Goal: Find specific page/section: Find specific page/section

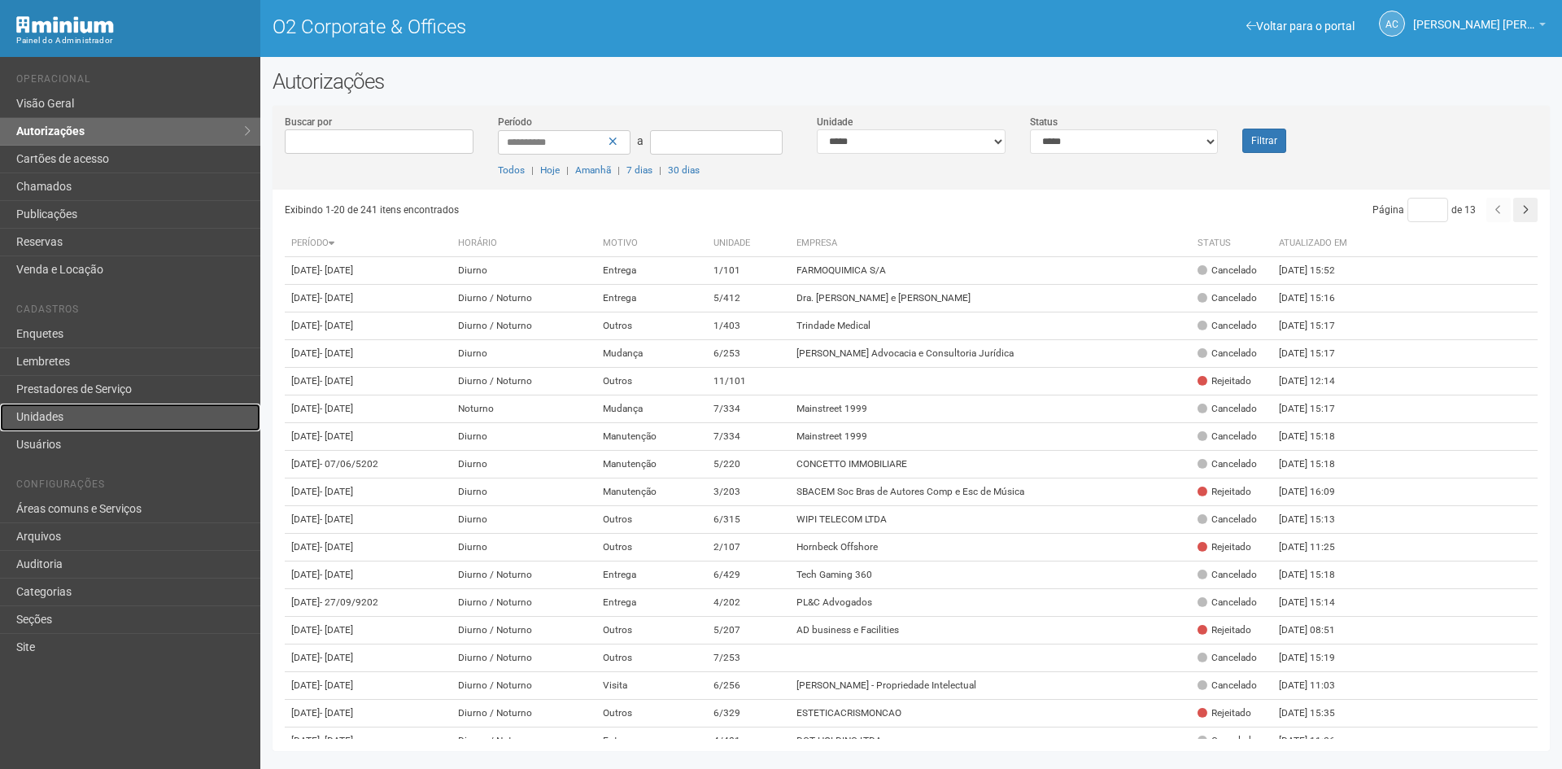
click at [45, 418] on link "Unidades" at bounding box center [130, 417] width 260 height 28
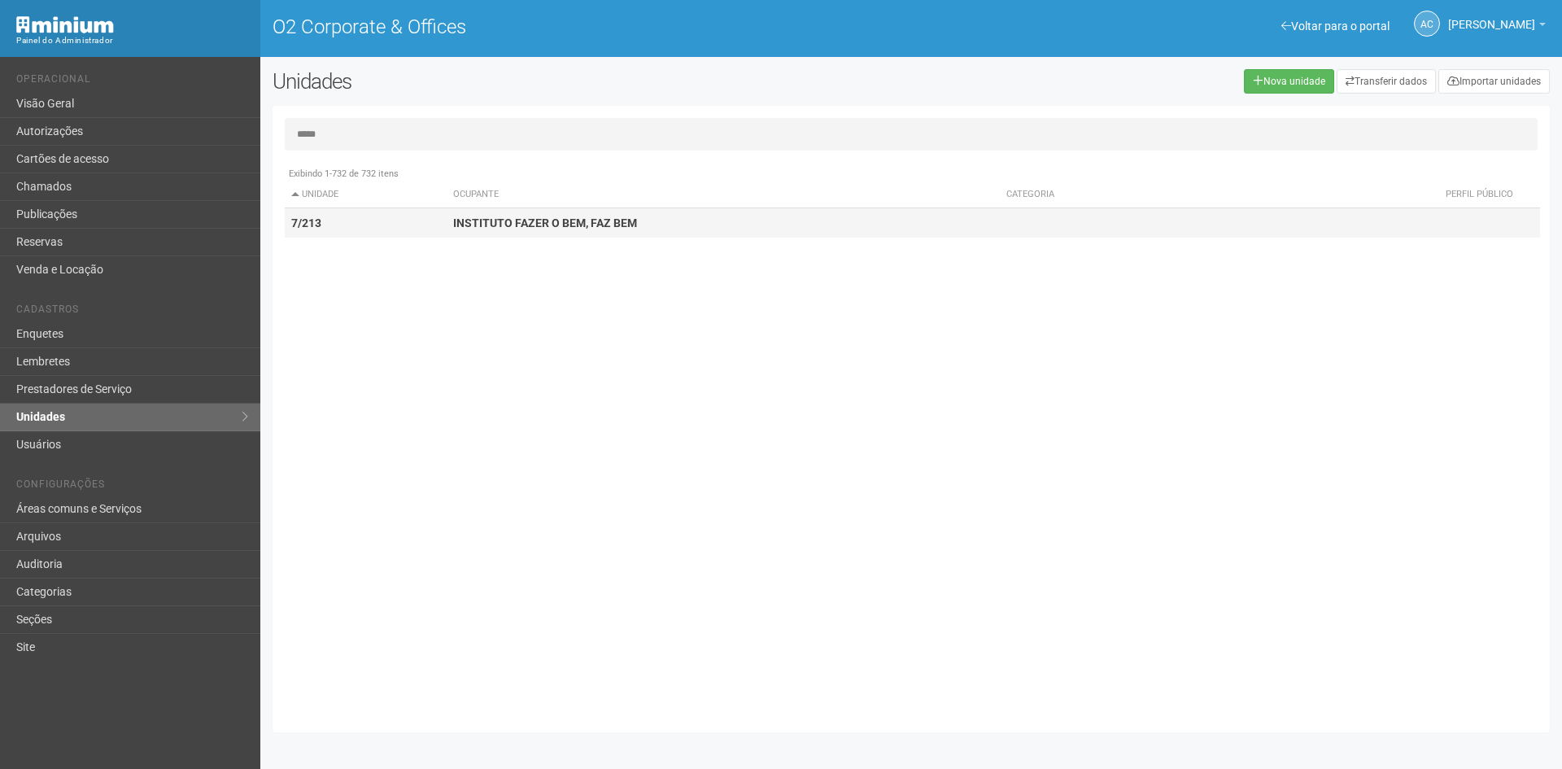
type input "*****"
click at [543, 218] on strong "INSTITUTO FAZER O BEM, FAZ BEM" at bounding box center [545, 222] width 184 height 13
